Goal: Information Seeking & Learning: Learn about a topic

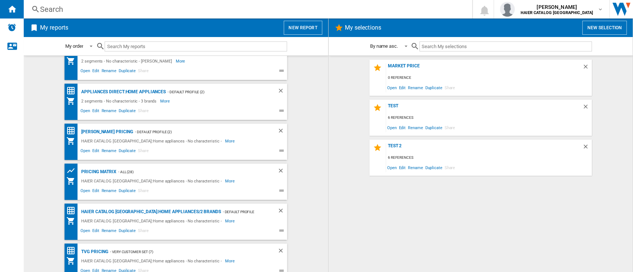
scroll to position [24, 0]
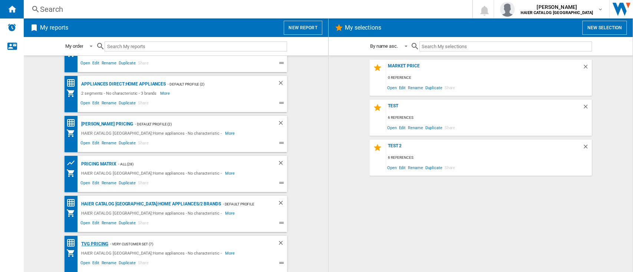
click at [93, 243] on div "TVG Pricing" at bounding box center [93, 244] width 29 height 9
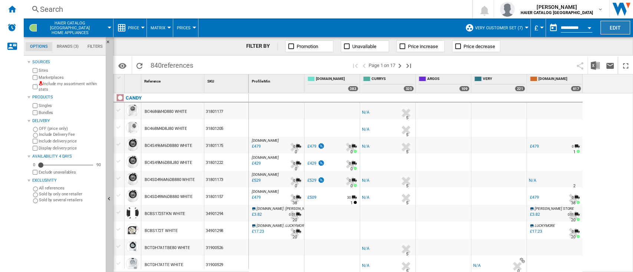
click at [611, 26] on button "Edit" at bounding box center [615, 28] width 30 height 14
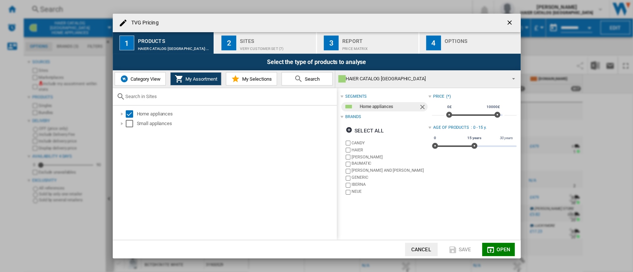
click at [342, 95] on div at bounding box center [341, 96] width 3 height 3
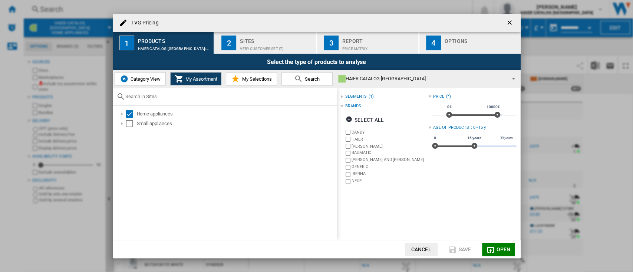
click at [342, 97] on div at bounding box center [341, 96] width 3 height 3
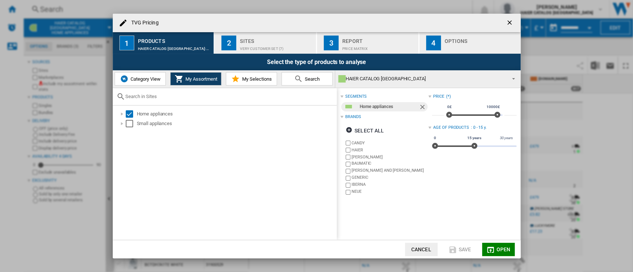
click at [359, 105] on md-chip "Home appliances" at bounding box center [384, 106] width 86 height 9
click at [120, 114] on div at bounding box center [121, 113] width 7 height 7
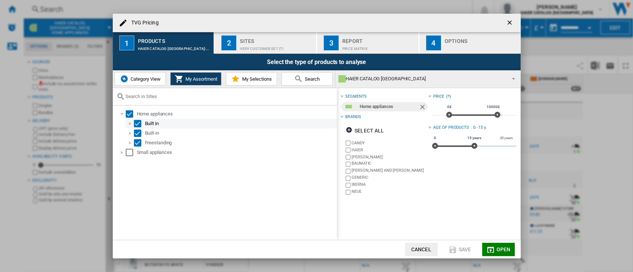
click at [131, 126] on div at bounding box center [129, 123] width 7 height 7
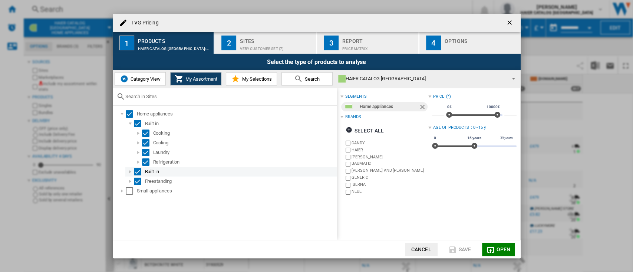
click at [130, 170] on div at bounding box center [129, 171] width 7 height 7
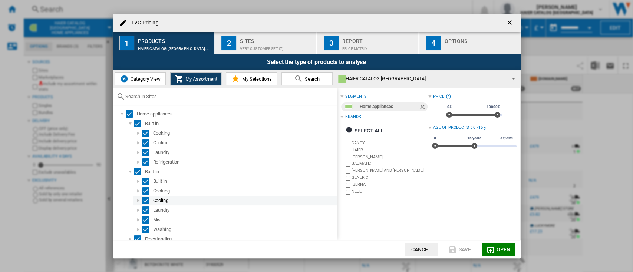
scroll to position [13, 0]
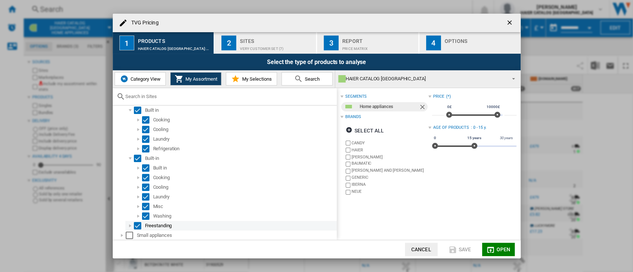
click at [129, 225] on div at bounding box center [129, 225] width 7 height 7
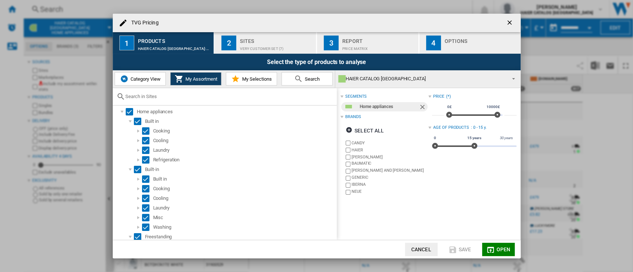
scroll to position [0, 0]
click at [502, 248] on span "Open" at bounding box center [503, 250] width 14 height 6
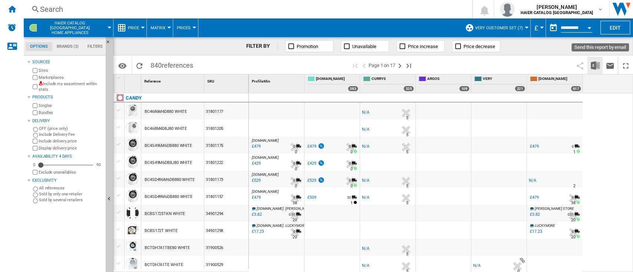
click at [600, 64] on button "Download in Excel" at bounding box center [594, 65] width 15 height 17
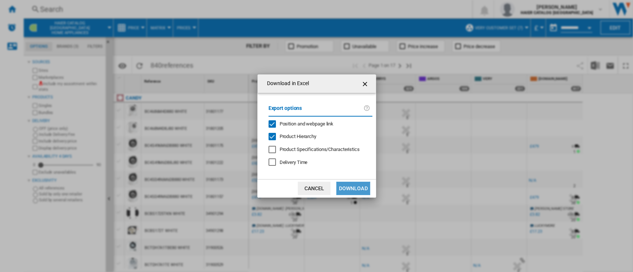
drag, startPoint x: 349, startPoint y: 195, endPoint x: 349, endPoint y: 191, distance: 4.1
click at [349, 194] on button "Download" at bounding box center [352, 188] width 33 height 13
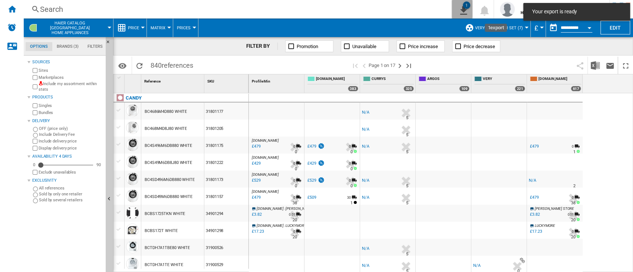
click at [470, 6] on div "1" at bounding box center [465, 4] width 7 height 7
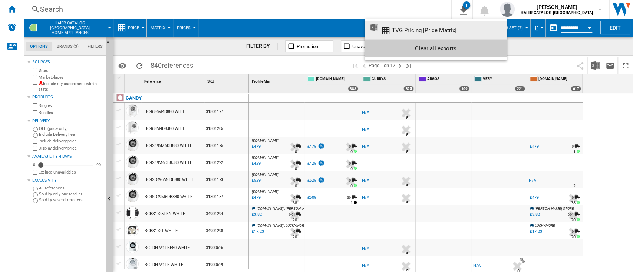
click at [31, 4] on md-backdrop at bounding box center [316, 136] width 633 height 272
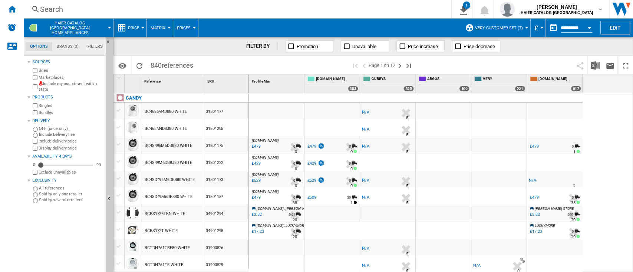
click at [51, 6] on div "Search" at bounding box center [236, 9] width 392 height 10
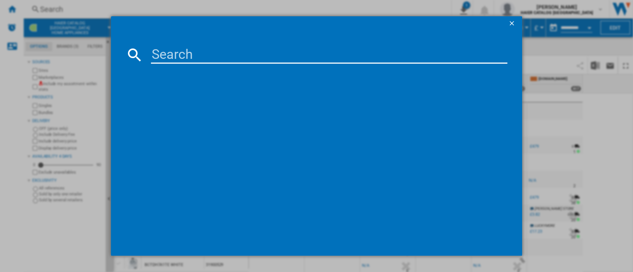
click at [176, 53] on input at bounding box center [329, 55] width 356 height 18
paste input "33802774"
type input "33802774"
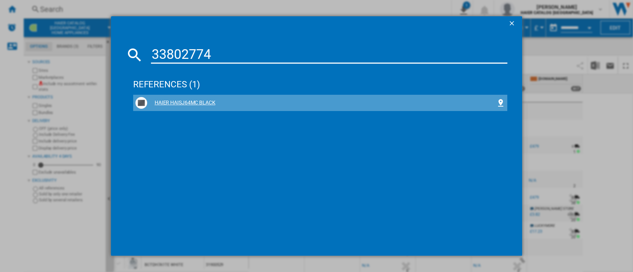
click at [229, 99] on div "HAIER HAISJ64MC BLACK" at bounding box center [321, 102] width 349 height 7
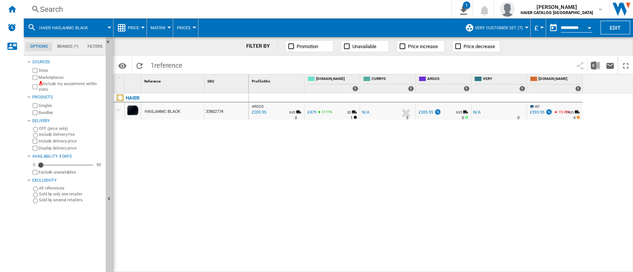
click at [428, 113] on div "£205.95" at bounding box center [425, 112] width 14 height 5
click at [521, 27] on button "Very customer set (7)" at bounding box center [501, 28] width 52 height 19
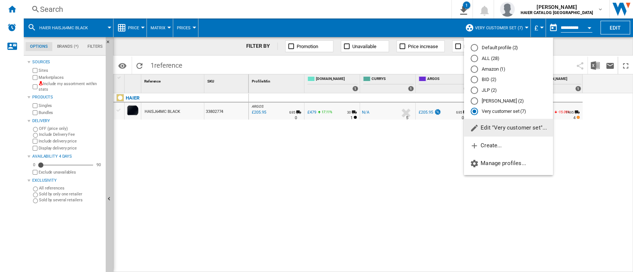
click at [491, 58] on md-radio-button "ALL (28)" at bounding box center [508, 58] width 76 height 7
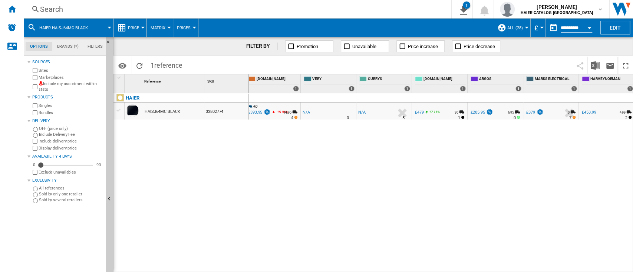
scroll to position [0, 60]
click at [528, 112] on div "£379" at bounding box center [529, 112] width 9 height 5
click at [309, 115] on div "UK VERY -1.0 % -£1 % N/A NaN N/A 0 [GEOGRAPHIC_DATA] VERY" at bounding box center [327, 113] width 52 height 17
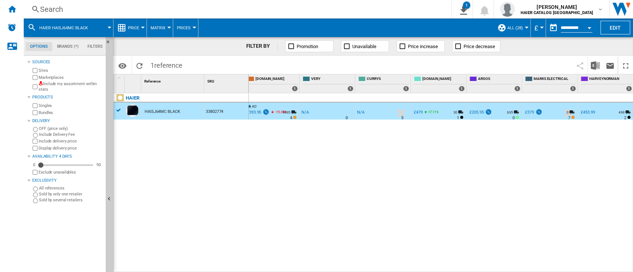
click at [304, 112] on div "N/A" at bounding box center [304, 112] width 7 height 7
click at [371, 146] on div "ARGOS : UK CO ARGOS -1.0 % £205.95 % N/A 6.95 N/A 0 [GEOGRAPHIC_DATA] : [GEOGRA…" at bounding box center [441, 183] width 384 height 180
click at [52, 1] on div "Search Search 0 1 [PERSON_NAME] HAIER CATALOG [GEOGRAPHIC_DATA] HAIER CATALOG […" at bounding box center [328, 9] width 609 height 19
click at [52, 4] on div "Search" at bounding box center [236, 9] width 392 height 10
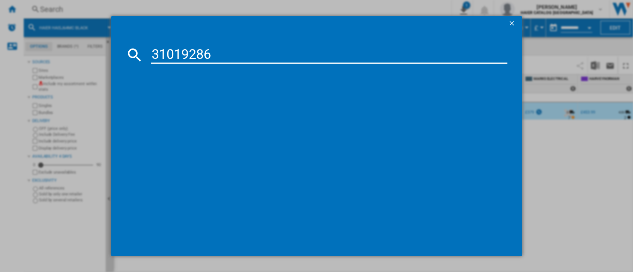
type input "31019286"
click at [223, 99] on div "HAIER HWD90B14939S8 GRAPHITE" at bounding box center [321, 102] width 349 height 7
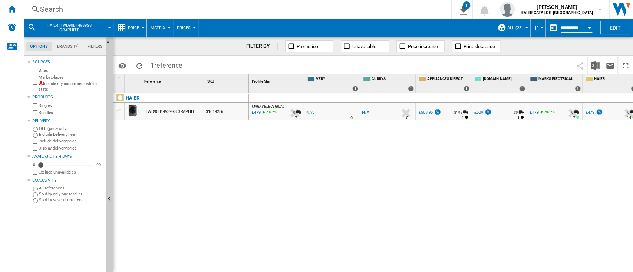
scroll to position [0, 5]
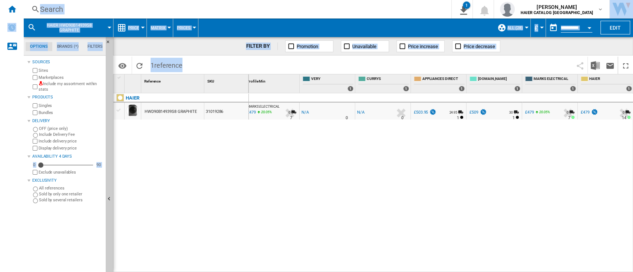
drag, startPoint x: 445, startPoint y: 267, endPoint x: 487, endPoint y: 275, distance: 42.2
click at [487, 272] on html "In order to access Insight, please log out and log in again OK NEW Search Searc…" at bounding box center [316, 136] width 633 height 272
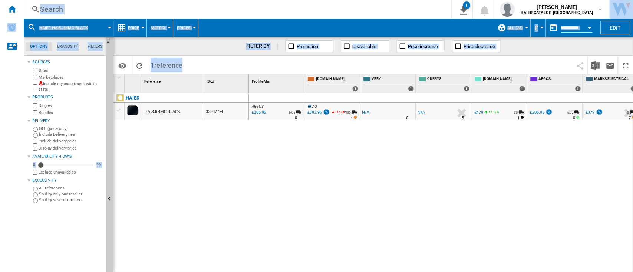
click at [213, 107] on div "33802774" at bounding box center [226, 111] width 44 height 17
click at [214, 109] on div "33802774" at bounding box center [226, 111] width 44 height 17
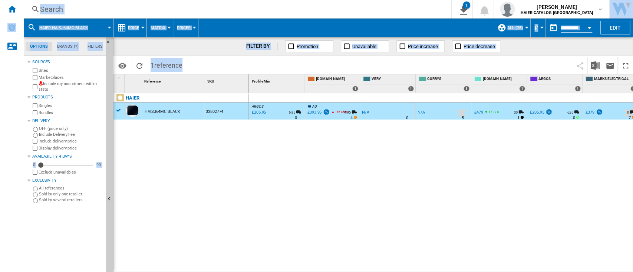
click at [214, 109] on div "33802774" at bounding box center [226, 111] width 44 height 17
